Goal: Transaction & Acquisition: Book appointment/travel/reservation

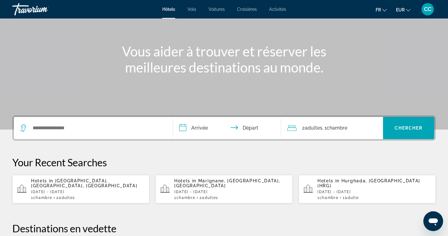
scroll to position [57, 0]
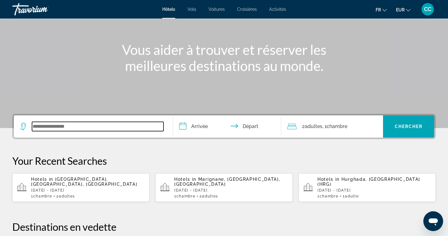
click at [55, 125] on input "Search widget" at bounding box center [98, 126] width 132 height 9
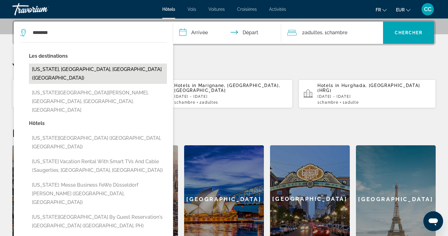
click at [85, 70] on button "[US_STATE], [GEOGRAPHIC_DATA], [GEOGRAPHIC_DATA] ([GEOGRAPHIC_DATA])" at bounding box center [98, 73] width 138 height 20
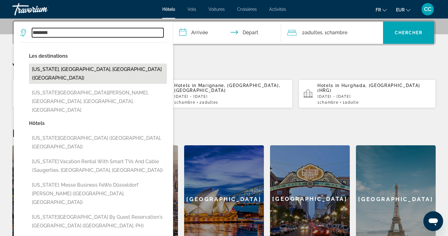
type input "**********"
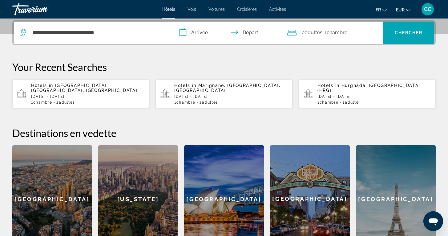
click at [203, 34] on input "**********" at bounding box center [228, 34] width 111 height 24
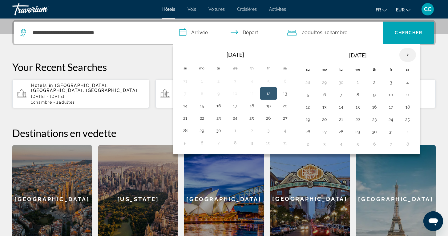
click at [409, 56] on th "Next month" at bounding box center [408, 55] width 17 height 14
click at [233, 131] on button "29" at bounding box center [235, 131] width 10 height 9
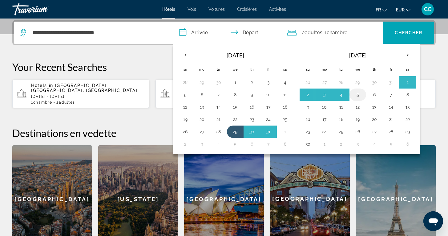
click at [358, 95] on button "5" at bounding box center [358, 94] width 10 height 9
type input "**********"
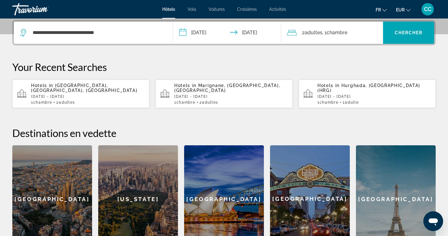
click at [350, 33] on div "2 Adulte Adultes , 1 Chambre pièces" at bounding box center [335, 32] width 96 height 9
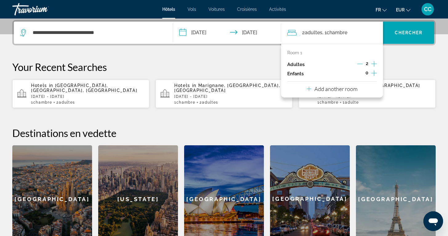
click at [360, 65] on icon "Decrement adults" at bounding box center [360, 64] width 6 height 6
click at [399, 33] on span "Chercher" at bounding box center [409, 32] width 28 height 5
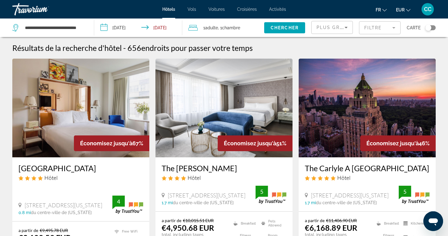
click at [387, 26] on mat-form-field "Filtre" at bounding box center [380, 27] width 42 height 13
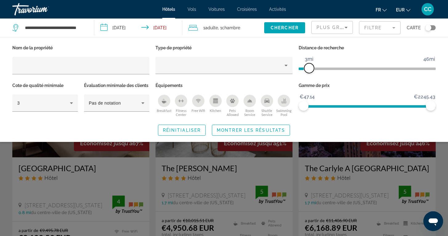
drag, startPoint x: 384, startPoint y: 70, endPoint x: 310, endPoint y: 74, distance: 74.0
click at [309, 74] on div "Distance de recherche 1mi 46mi 3mi" at bounding box center [367, 62] width 143 height 38
click at [255, 132] on span "Montrer les résultats" at bounding box center [251, 130] width 68 height 5
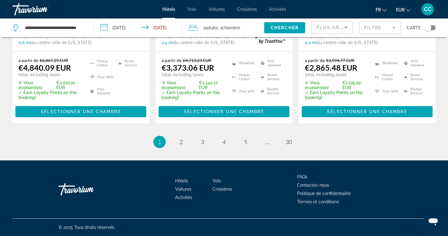
scroll to position [875, 0]
